Goal: Register for event/course

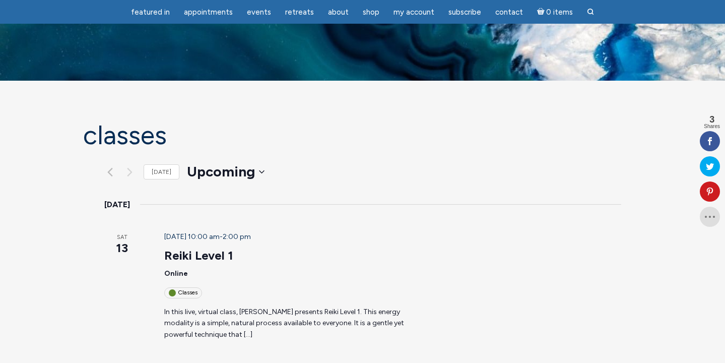
scroll to position [1068, 0]
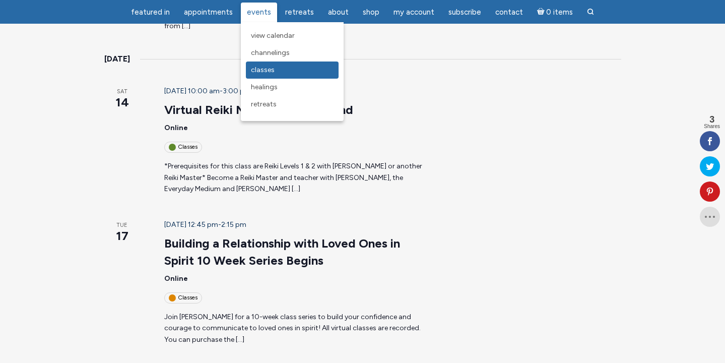
click at [266, 67] on span "Classes" at bounding box center [263, 69] width 24 height 9
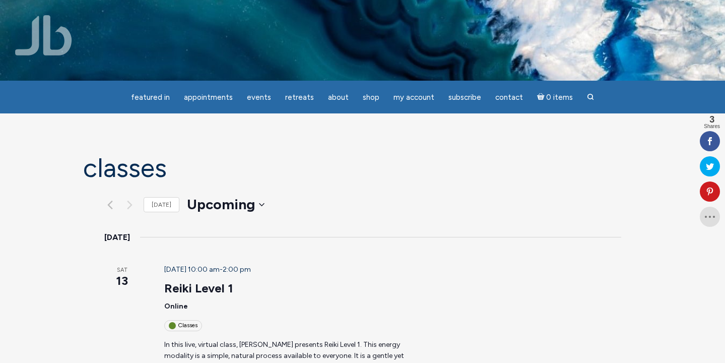
click at [66, 40] on img at bounding box center [43, 35] width 57 height 40
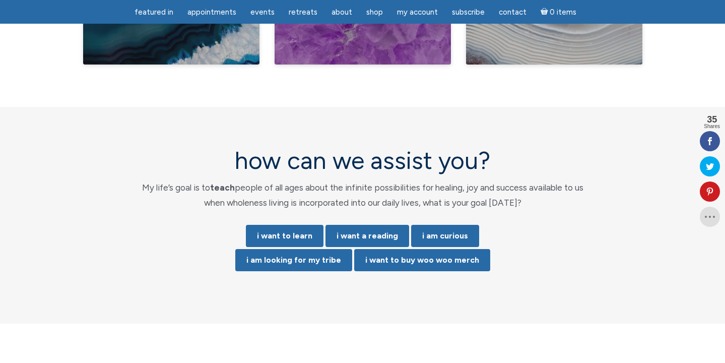
scroll to position [2035, 0]
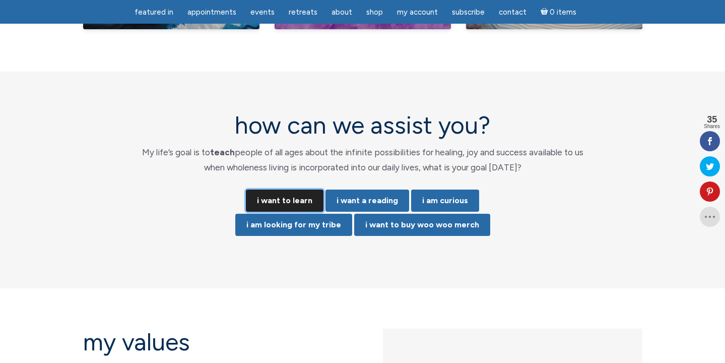
click at [284, 189] on link "i want to learn" at bounding box center [285, 200] width 78 height 22
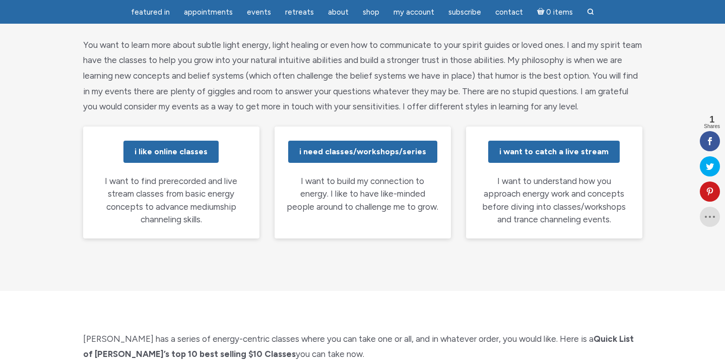
scroll to position [161, 0]
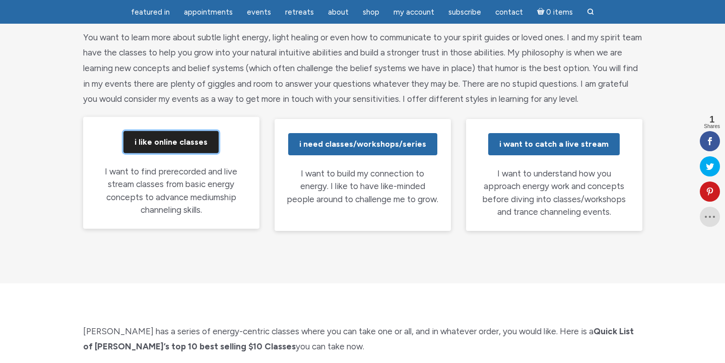
click at [193, 146] on link "i like online classes" at bounding box center [170, 142] width 95 height 22
